Goal: Task Accomplishment & Management: Manage account settings

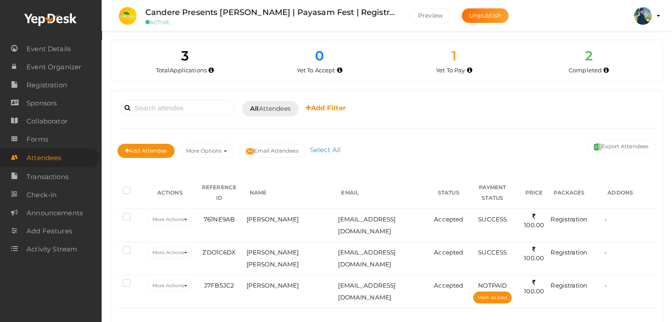
drag, startPoint x: 608, startPoint y: 287, endPoint x: 548, endPoint y: 296, distance: 60.8
click at [548, 296] on div "Booked for [DATE] [DATE] [DATE] This Week Custom Date All Attendees All Yet to …" at bounding box center [387, 208] width 552 height 234
drag, startPoint x: 598, startPoint y: 290, endPoint x: 111, endPoint y: 128, distance: 512.7
click at [112, 128] on div "Booked for [DATE] [DATE] [DATE] This Week Custom Date All Attendees All Yet to …" at bounding box center [387, 208] width 552 height 234
click at [111, 128] on div "Booked for [DATE] [DATE] [DATE] This Week Custom Date All Attendees All Yet to …" at bounding box center [387, 208] width 552 height 234
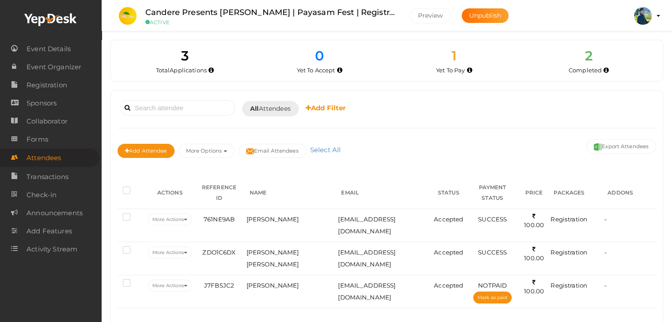
click at [455, 301] on div "Booked for [DATE] [DATE] [DATE] This Week Custom Date All Attendees All Yet to …" at bounding box center [387, 208] width 552 height 234
drag, startPoint x: 592, startPoint y: 289, endPoint x: 120, endPoint y: 132, distance: 497.0
click at [120, 132] on div "Booked for [DATE] [DATE] [DATE] This Week Custom Date All Attendees All Yet to …" at bounding box center [387, 208] width 552 height 234
click at [120, 132] on div "Booked for [DATE] [DATE] [DATE] This Week Custom Date All Attendees All Yet to …" at bounding box center [386, 132] width 538 height 69
drag, startPoint x: 602, startPoint y: 300, endPoint x: 123, endPoint y: 133, distance: 507.0
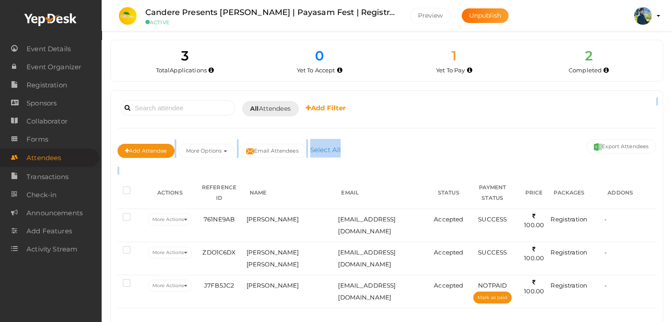
click at [125, 135] on div "Booked for [DATE] [DATE] [DATE] This Week Custom Date All Attendees All Yet to …" at bounding box center [387, 208] width 552 height 234
click at [122, 131] on div "Booked for [DATE] [DATE] [DATE] This Week Custom Date All Attendees All Yet to …" at bounding box center [386, 132] width 538 height 69
drag, startPoint x: 601, startPoint y: 297, endPoint x: 129, endPoint y: 152, distance: 493.3
click at [124, 140] on div "Booked for [DATE] [DATE] [DATE] This Week Custom Date All Attendees All Yet to …" at bounding box center [387, 208] width 552 height 234
click at [356, 284] on div "Booked for [DATE] [DATE] [DATE] This Week Custom Date All Attendees All Yet to …" at bounding box center [387, 208] width 552 height 234
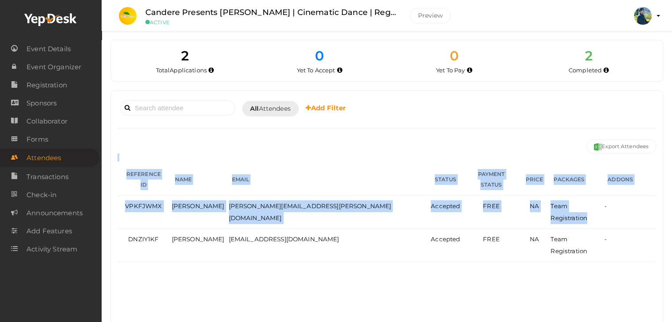
drag, startPoint x: 596, startPoint y: 208, endPoint x: 119, endPoint y: 153, distance: 479.7
click at [119, 153] on div "Booked for [DATE] [DATE] [DATE] This Week Custom Date All Attendees All Yet to …" at bounding box center [387, 208] width 552 height 234
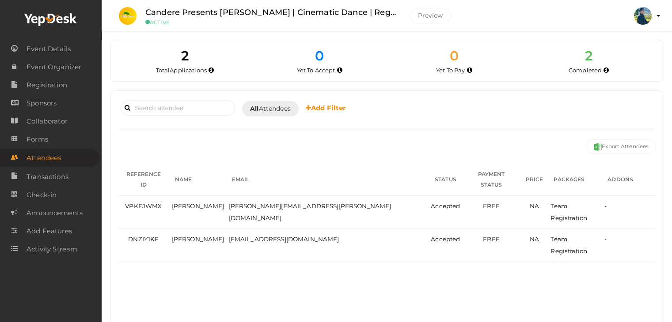
click at [249, 142] on div "Publish to Facebook Resend Invites Attendee Summary 0 attendees selected Desele…" at bounding box center [386, 144] width 538 height 15
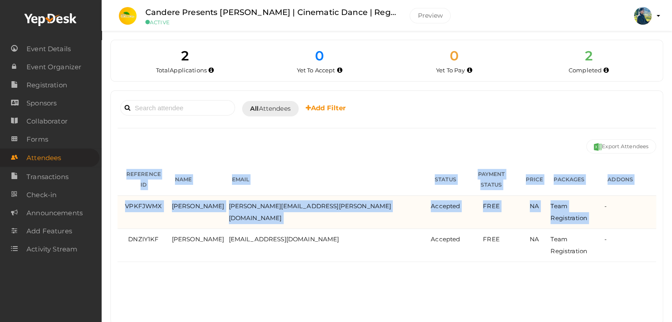
drag, startPoint x: 129, startPoint y: 170, endPoint x: 604, endPoint y: 203, distance: 475.9
click at [604, 203] on table "REFERENCE ID NAME EMAIL STATUS PAYMENT STATUS PRICE PACKAGES ADDONS VPKFJWMX Mo…" at bounding box center [386, 213] width 538 height 98
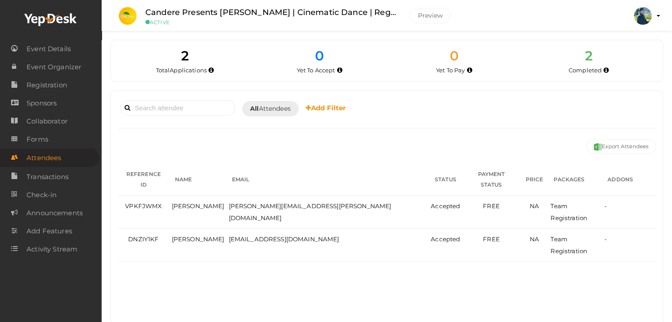
click at [396, 129] on div "Booked for [DATE] [DATE] [DATE] This Week Custom Date All Attendees All Yet to …" at bounding box center [386, 126] width 538 height 56
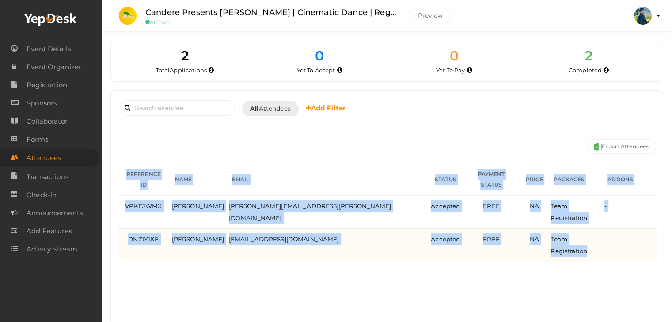
drag, startPoint x: 129, startPoint y: 172, endPoint x: 594, endPoint y: 238, distance: 468.8
click at [594, 238] on table "REFERENCE ID NAME EMAIL STATUS PAYMENT STATUS PRICE PACKAGES ADDONS VPKFJWMX Mo…" at bounding box center [386, 213] width 538 height 98
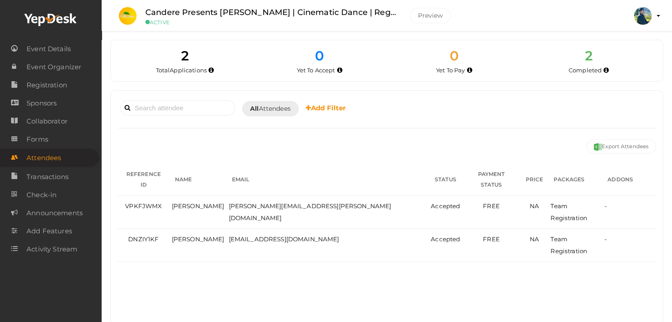
click at [494, 269] on div "Booked for Today Today Tomorrow This Week Custom Date All Attendees All Yet to …" at bounding box center [387, 208] width 552 height 234
